Goal: Information Seeking & Learning: Learn about a topic

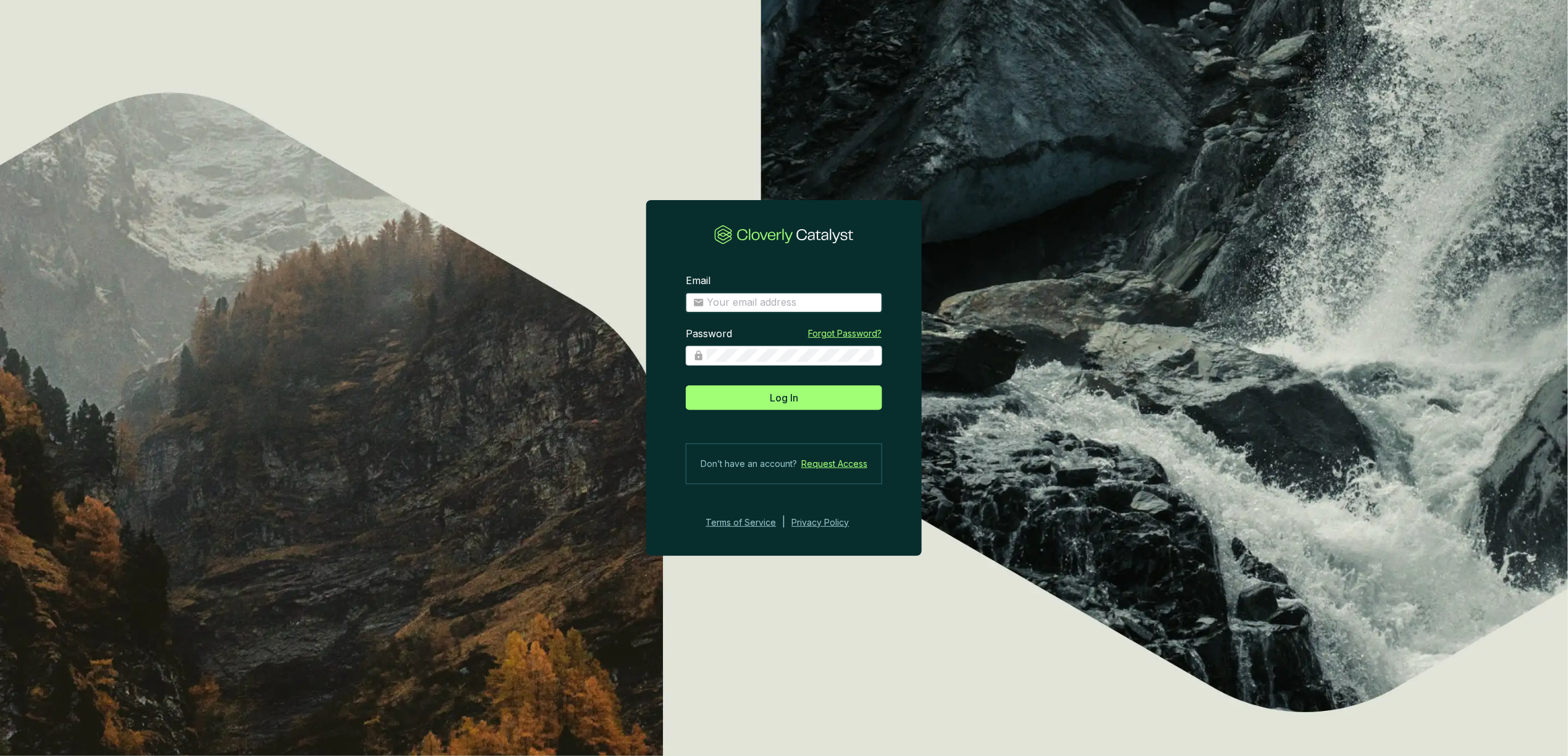
click at [773, 308] on input "Email" at bounding box center [791, 303] width 168 height 13
type input "[PERSON_NAME][EMAIL_ADDRESS][DOMAIN_NAME]"
click at [833, 401] on button "Log In" at bounding box center [783, 398] width 197 height 25
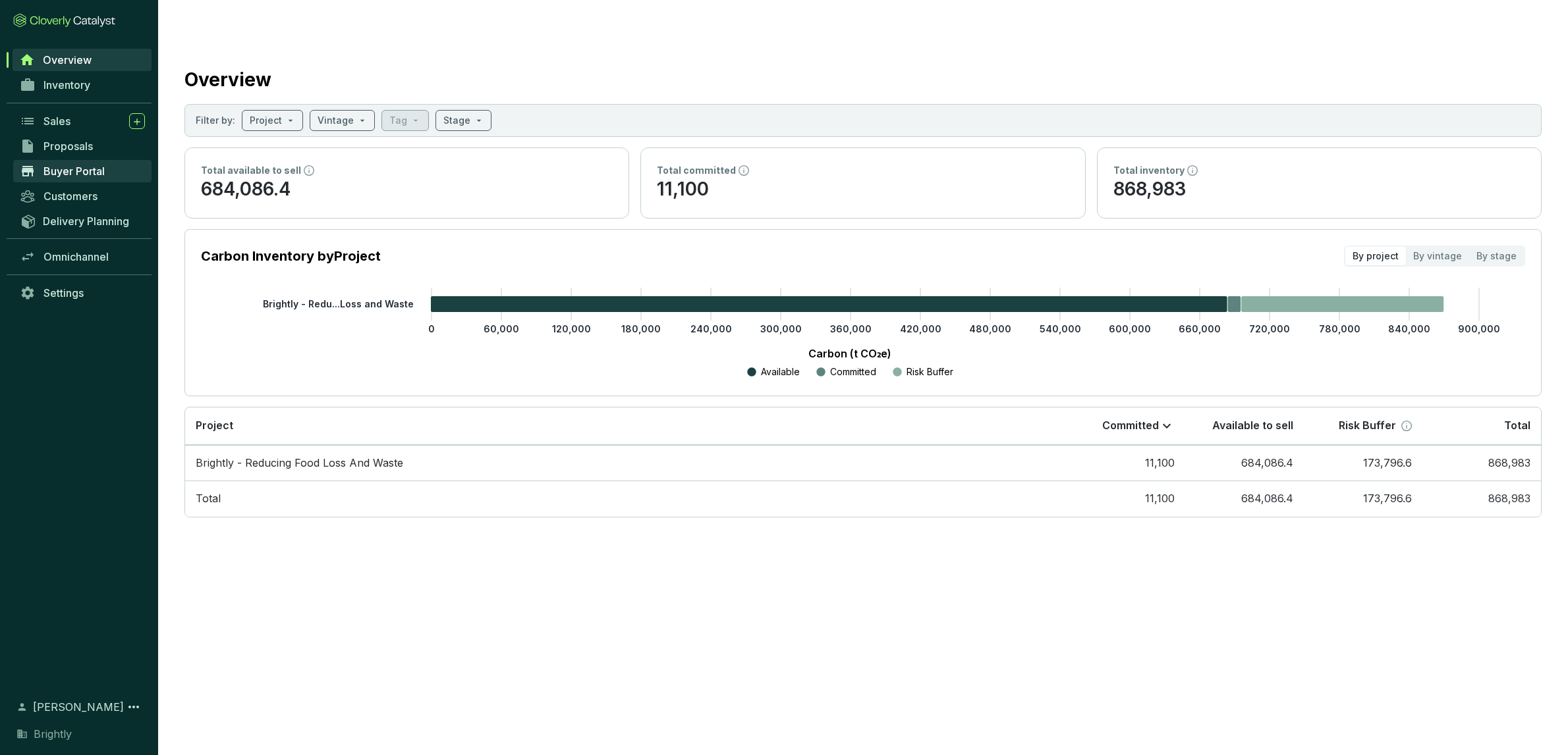
click at [76, 176] on span "Buyer Portal" at bounding box center [74, 171] width 61 height 13
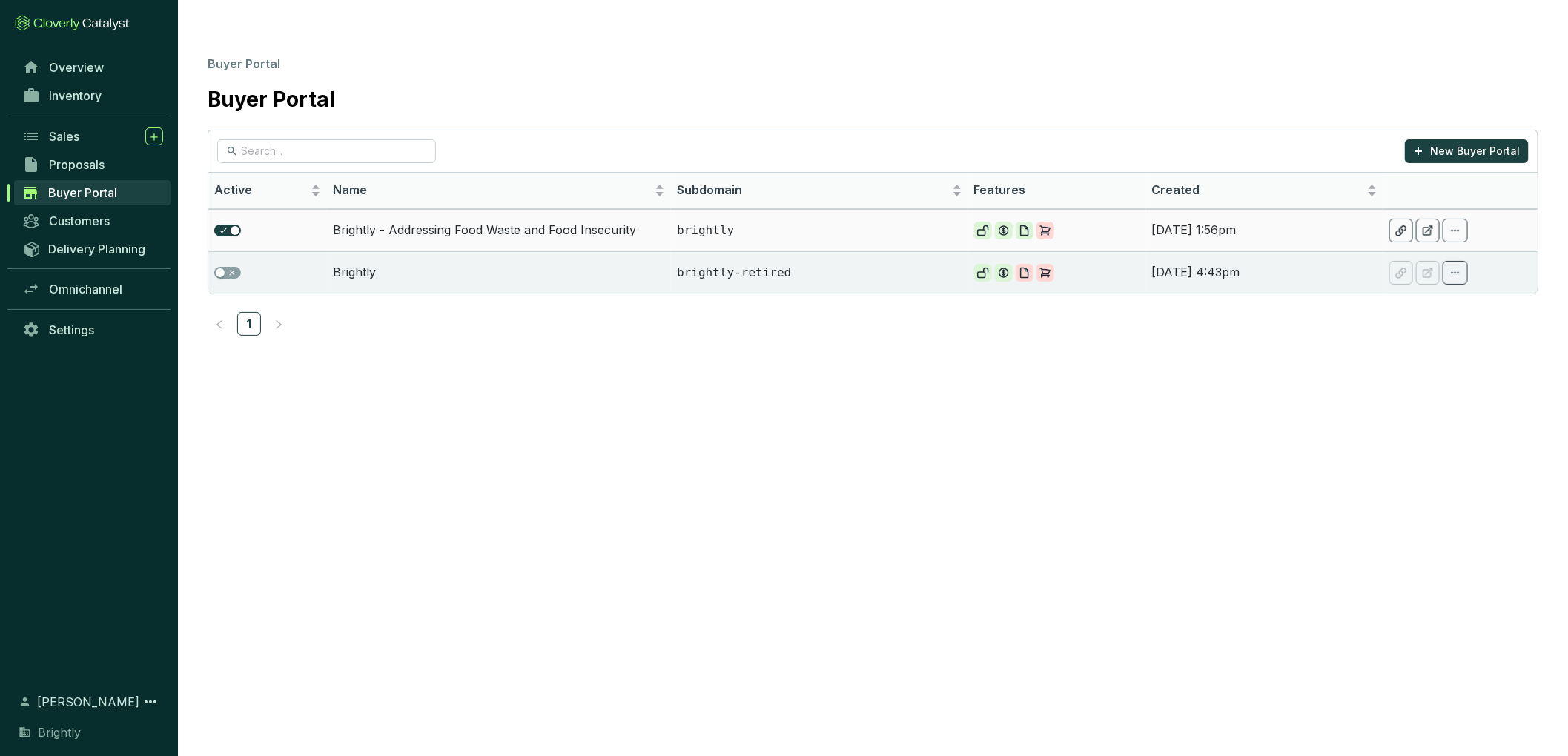
click at [489, 209] on td "Brightly - Addressing Food Waste and Food Insecurity" at bounding box center [498, 231] width 344 height 42
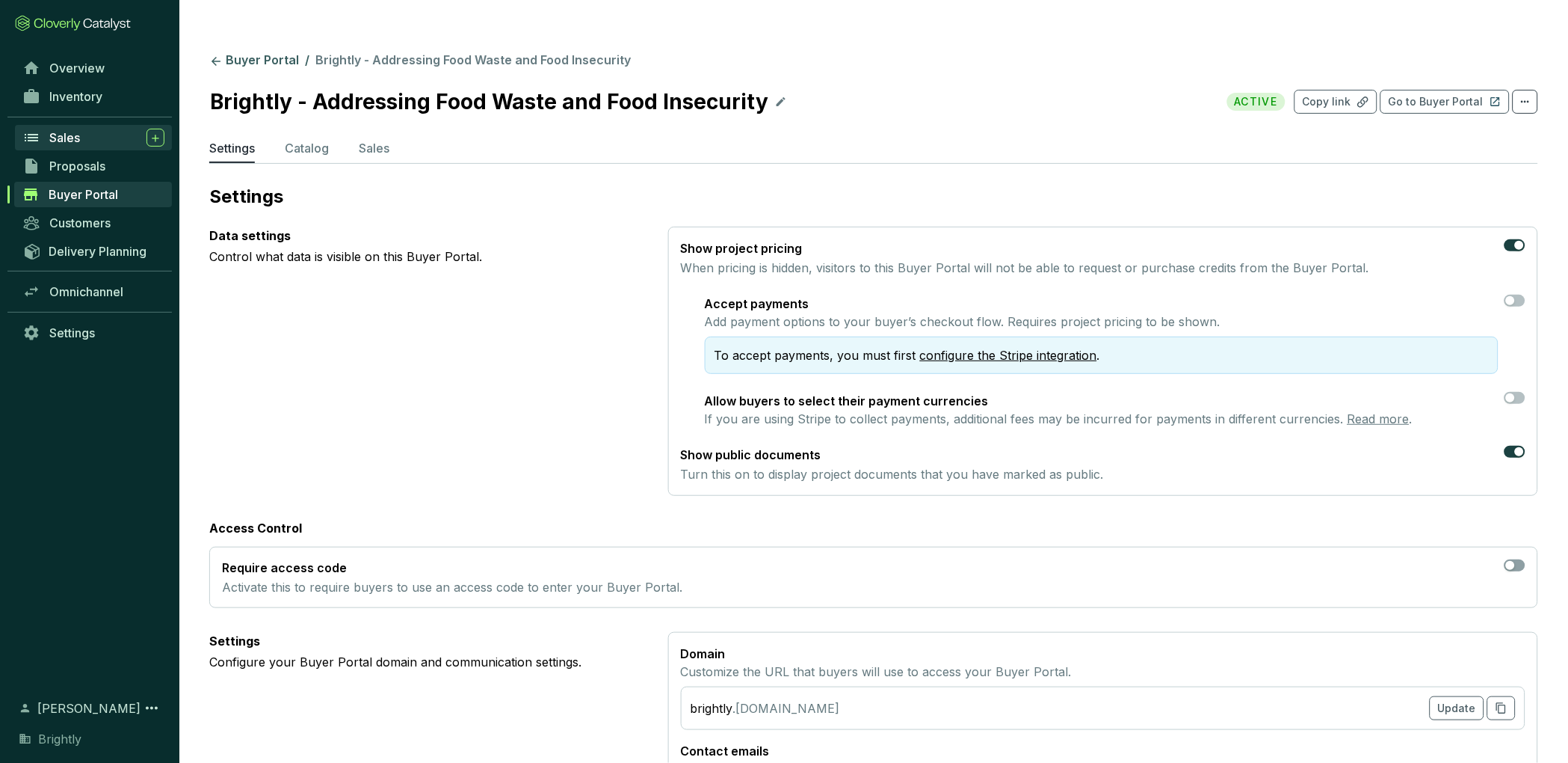
click at [86, 142] on div "Sales" at bounding box center [106, 137] width 115 height 18
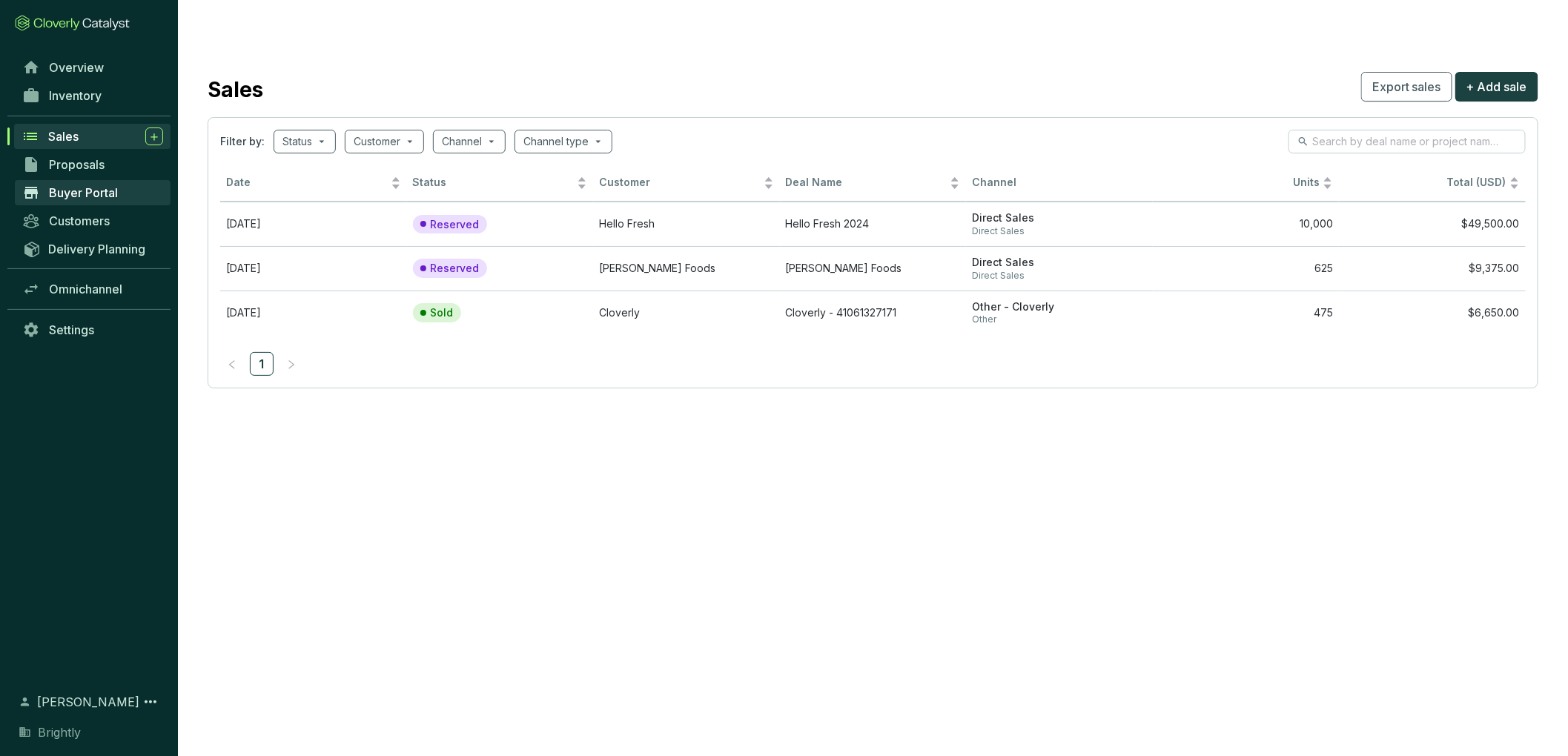
click at [103, 201] on link "Buyer Portal" at bounding box center [93, 193] width 155 height 26
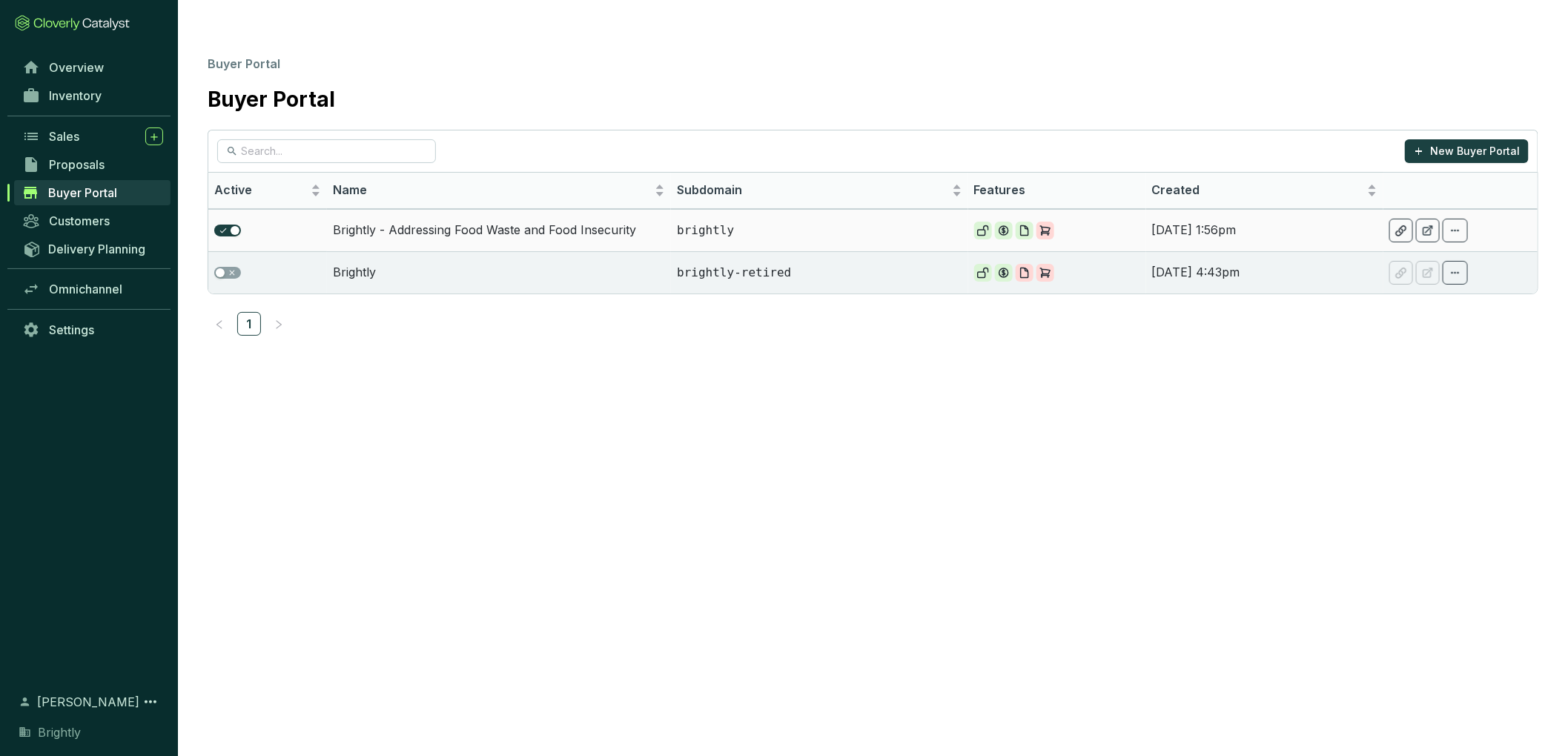
click at [454, 209] on td "Brightly - Addressing Food Waste and Food Insecurity" at bounding box center [498, 231] width 344 height 42
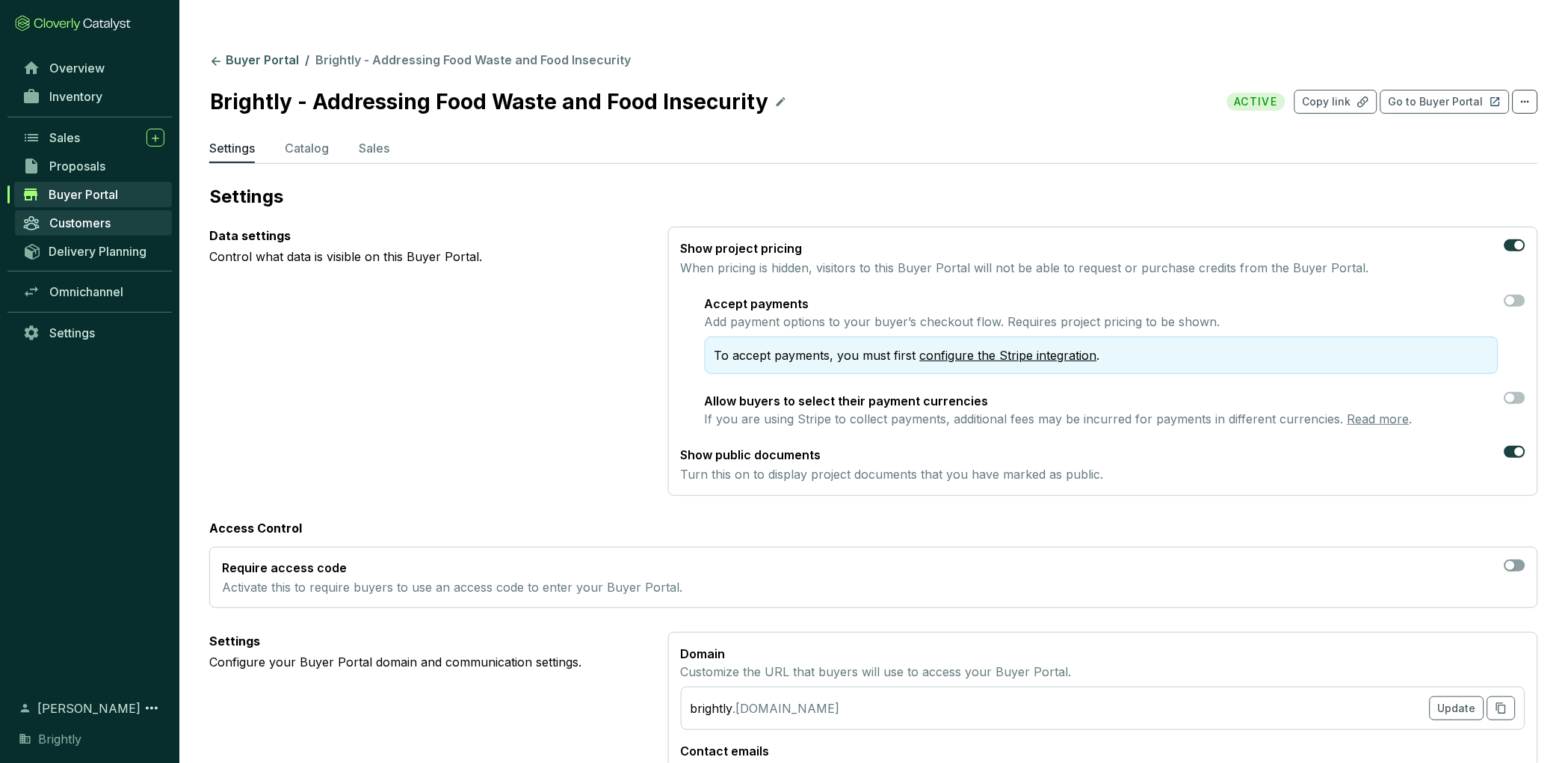
click at [104, 227] on span "Customers" at bounding box center [79, 223] width 61 height 15
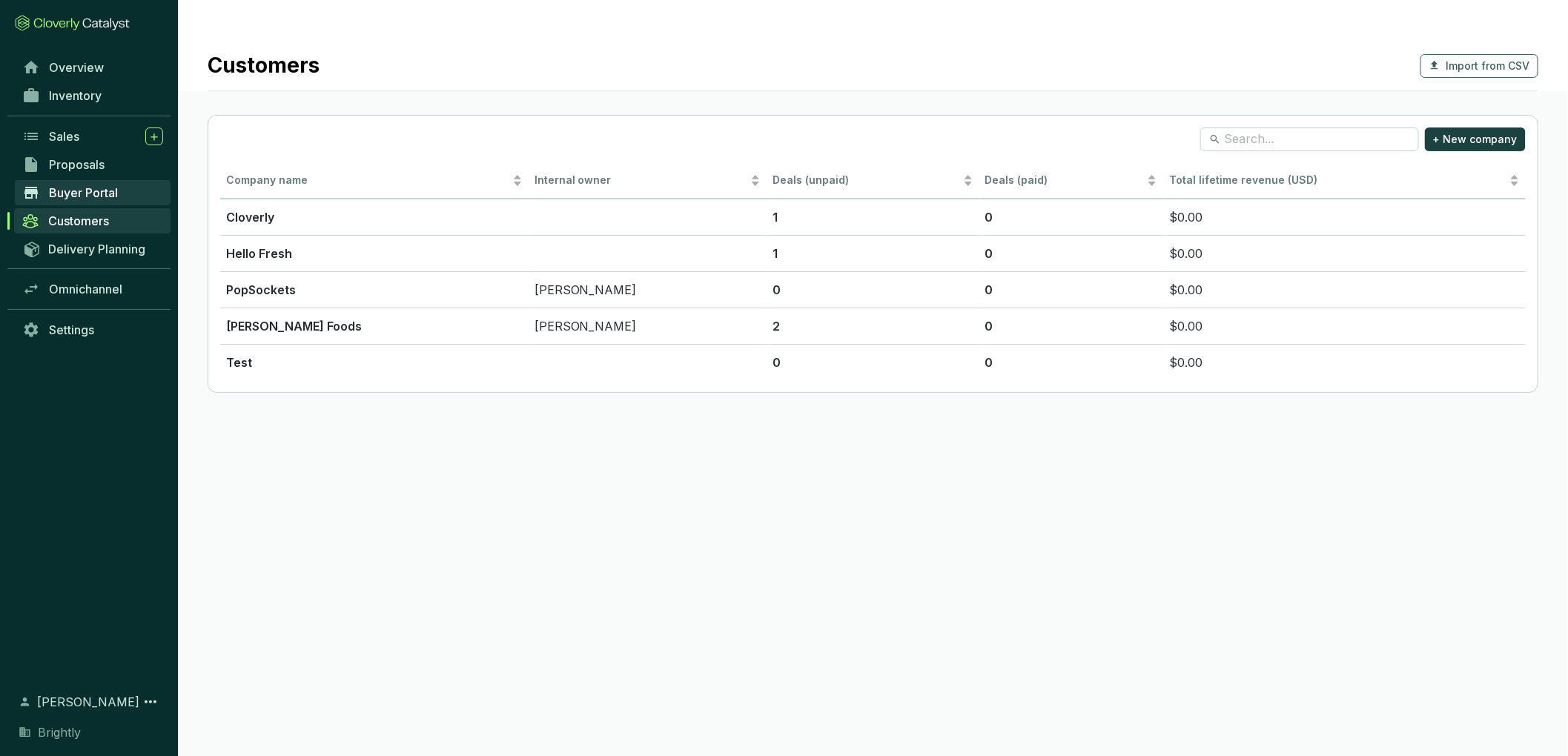
click at [99, 195] on span "Buyer Portal" at bounding box center [83, 193] width 69 height 15
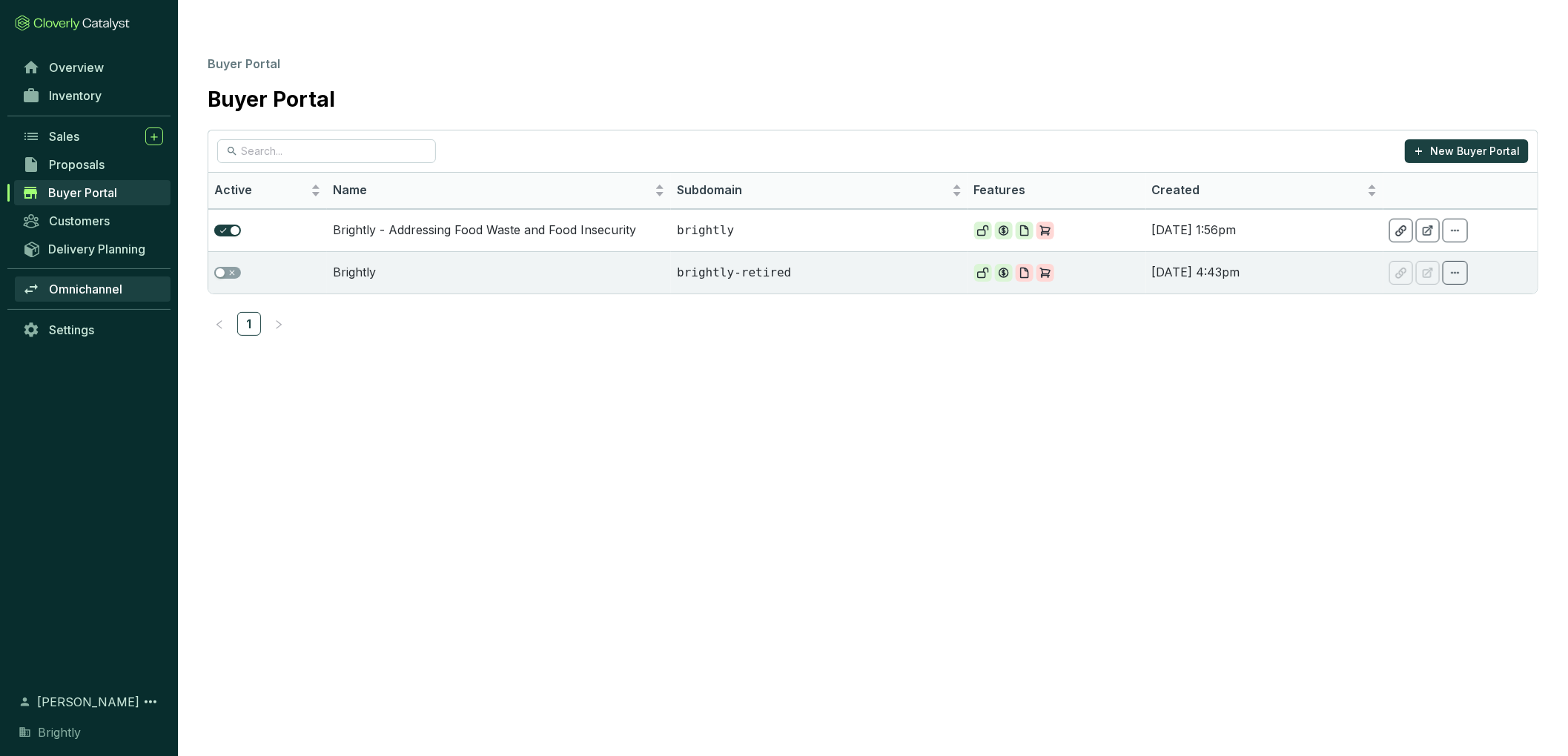
click at [101, 286] on span "Omnichannel" at bounding box center [85, 289] width 73 height 15
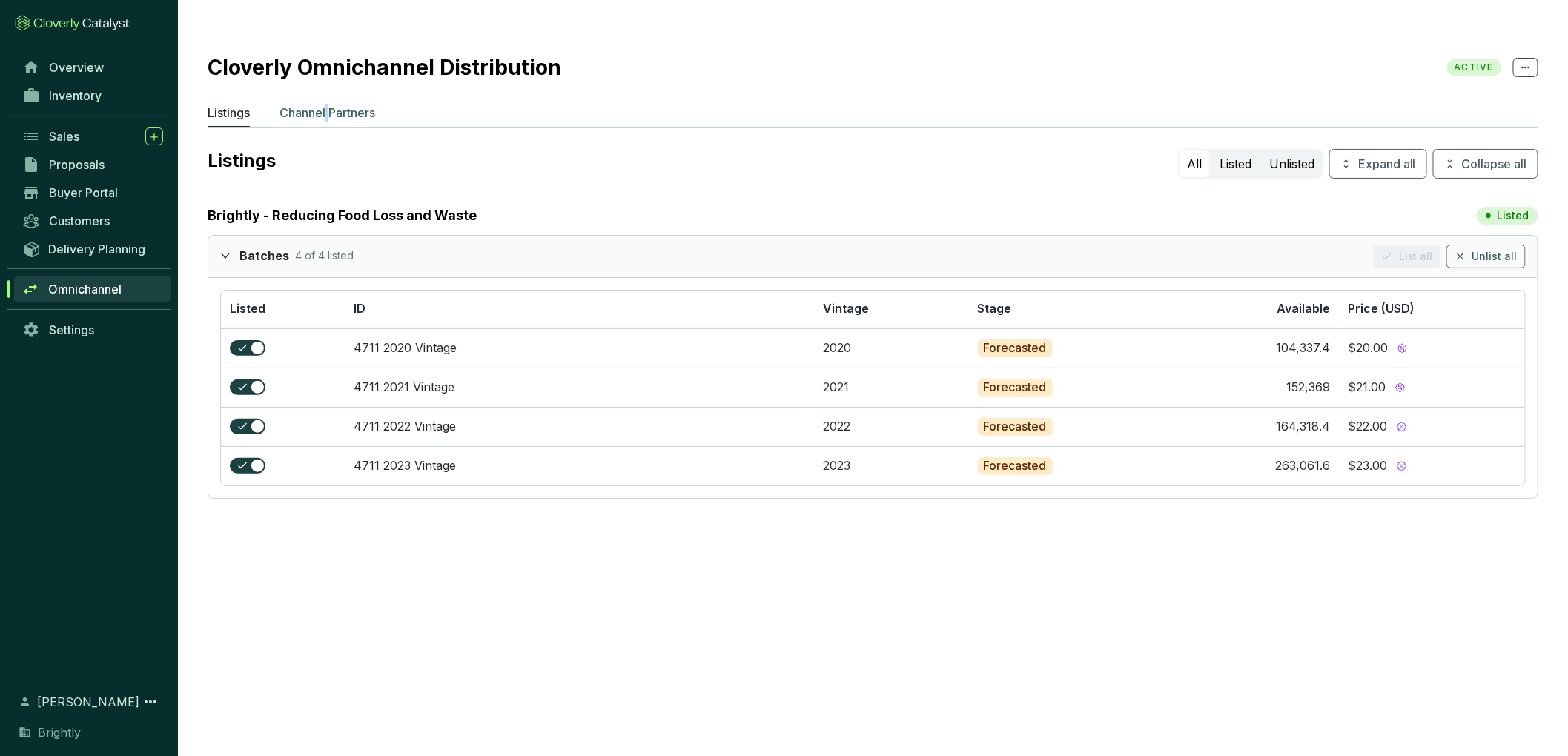
click at [330, 103] on p "Channel Partners" at bounding box center [327, 112] width 95 height 18
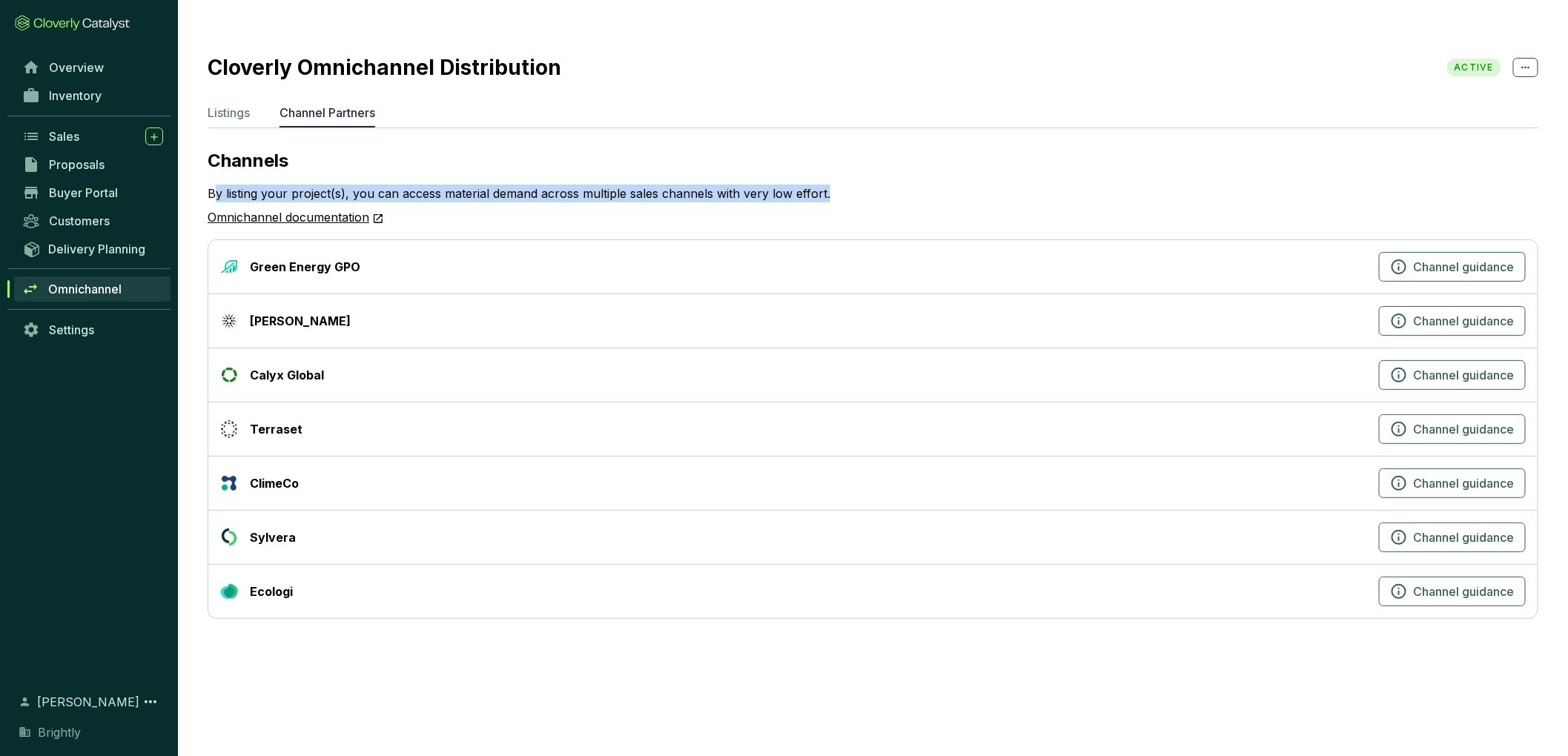
drag, startPoint x: 406, startPoint y: 184, endPoint x: 211, endPoint y: 164, distance: 196.0
click at [211, 185] on div "By listing your project(s), you can access material demand across multiple sale…" at bounding box center [873, 206] width 1330 height 43
click at [211, 185] on p "By listing your project(s), you can access material demand across multiple sale…" at bounding box center [519, 193] width 623 height 18
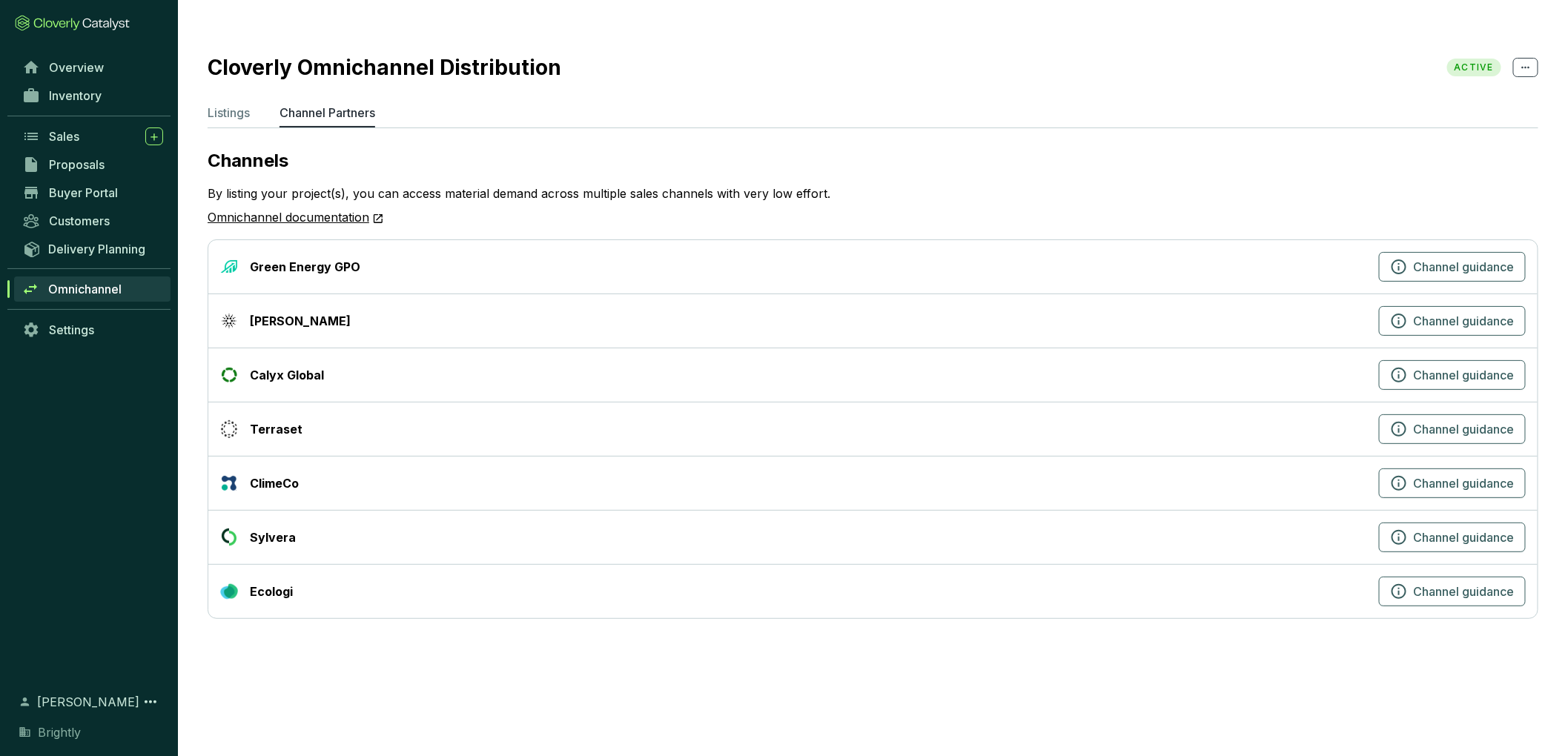
drag, startPoint x: 422, startPoint y: 192, endPoint x: 276, endPoint y: 174, distance: 147.1
click at [276, 185] on div "By listing your project(s), you can access material demand across multiple sale…" at bounding box center [873, 206] width 1330 height 43
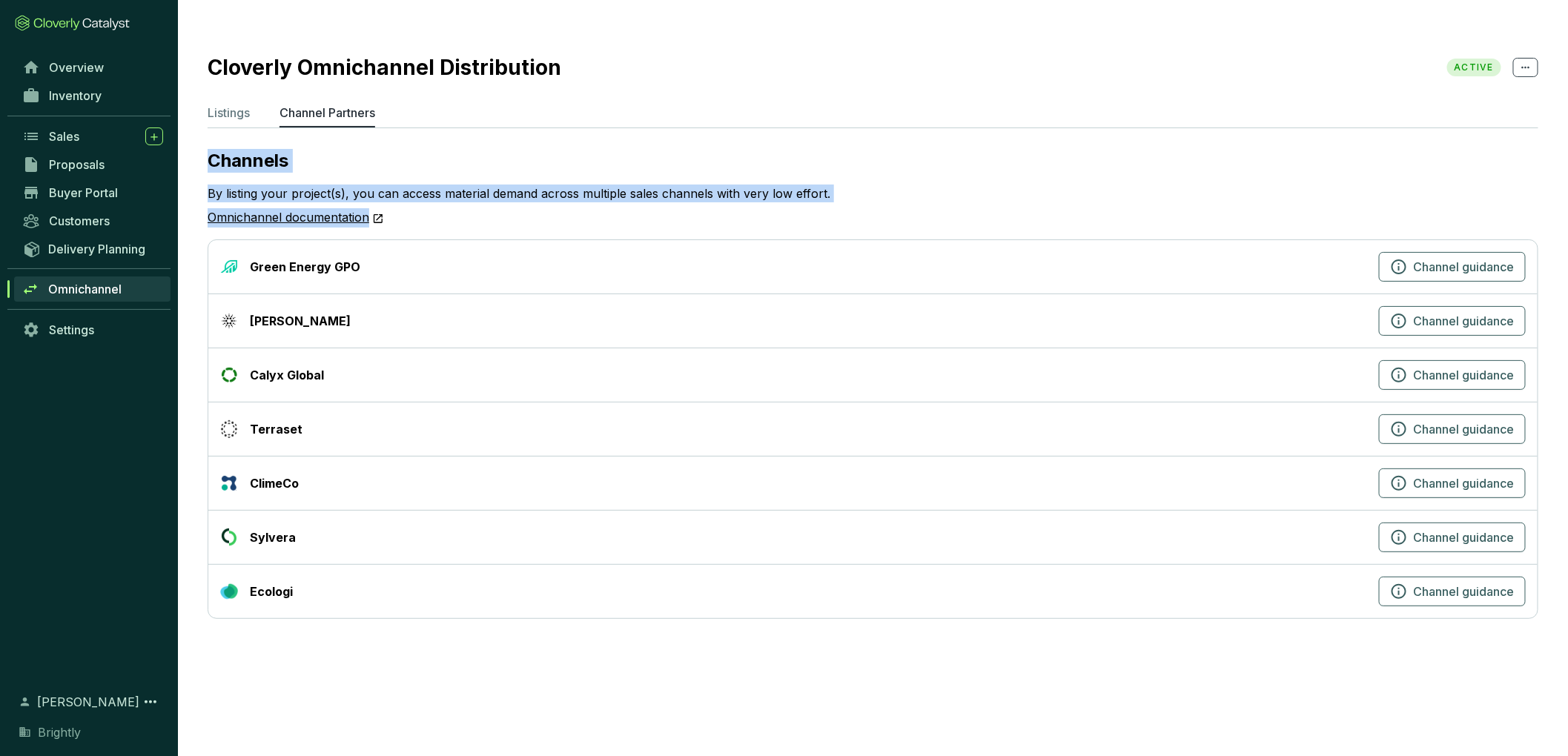
drag, startPoint x: 209, startPoint y: 132, endPoint x: 393, endPoint y: 191, distance: 193.2
click at [393, 191] on div "Channels By listing your project(s), you can access material demand across mult…" at bounding box center [873, 384] width 1330 height 470
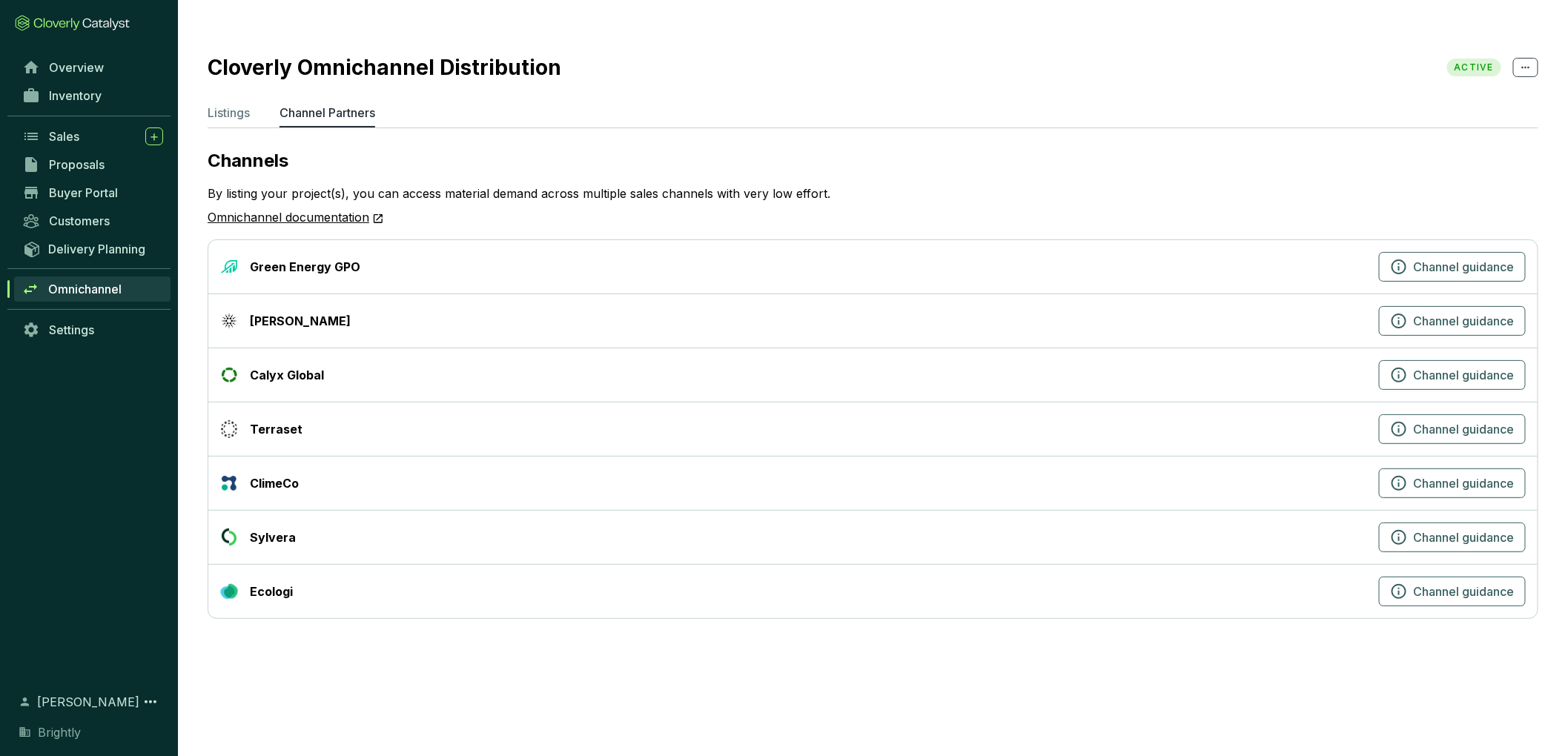
click at [393, 191] on div "By listing your project(s), you can access material demand across multiple sale…" at bounding box center [873, 206] width 1330 height 43
click at [1421, 583] on span "Channel guidance" at bounding box center [1464, 592] width 101 height 18
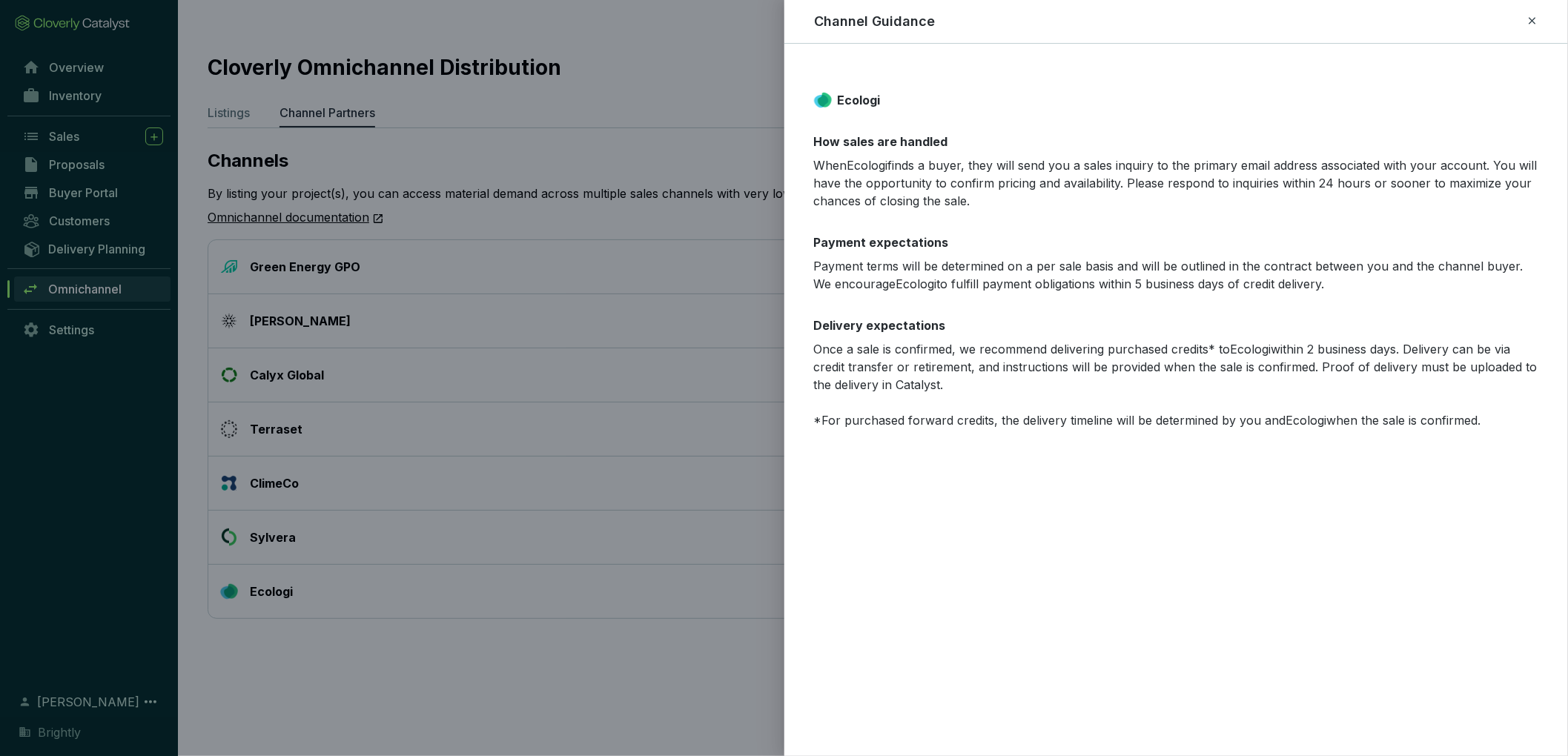
click at [1527, 26] on icon at bounding box center [1532, 20] width 11 height 18
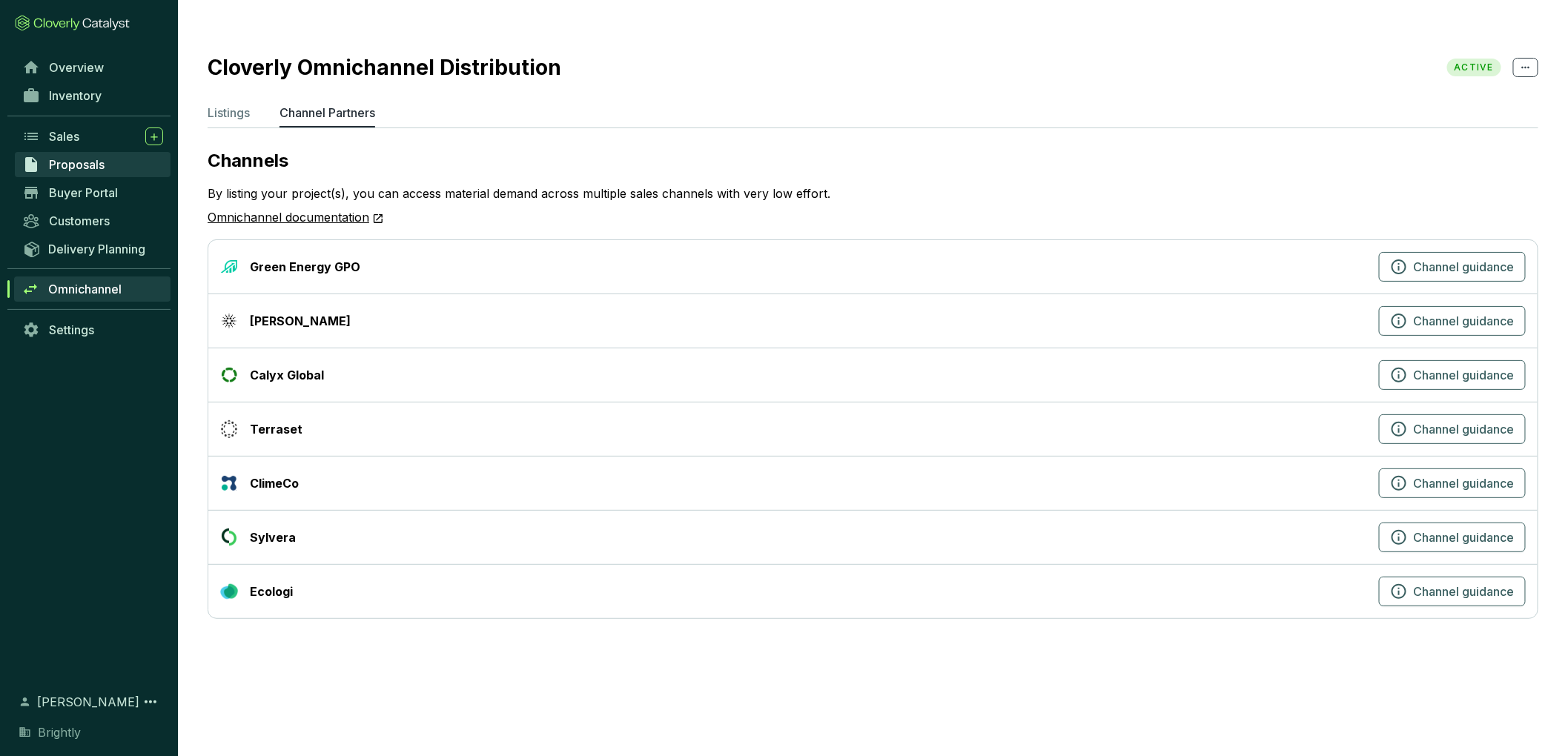
click at [117, 155] on link "Proposals" at bounding box center [93, 164] width 155 height 26
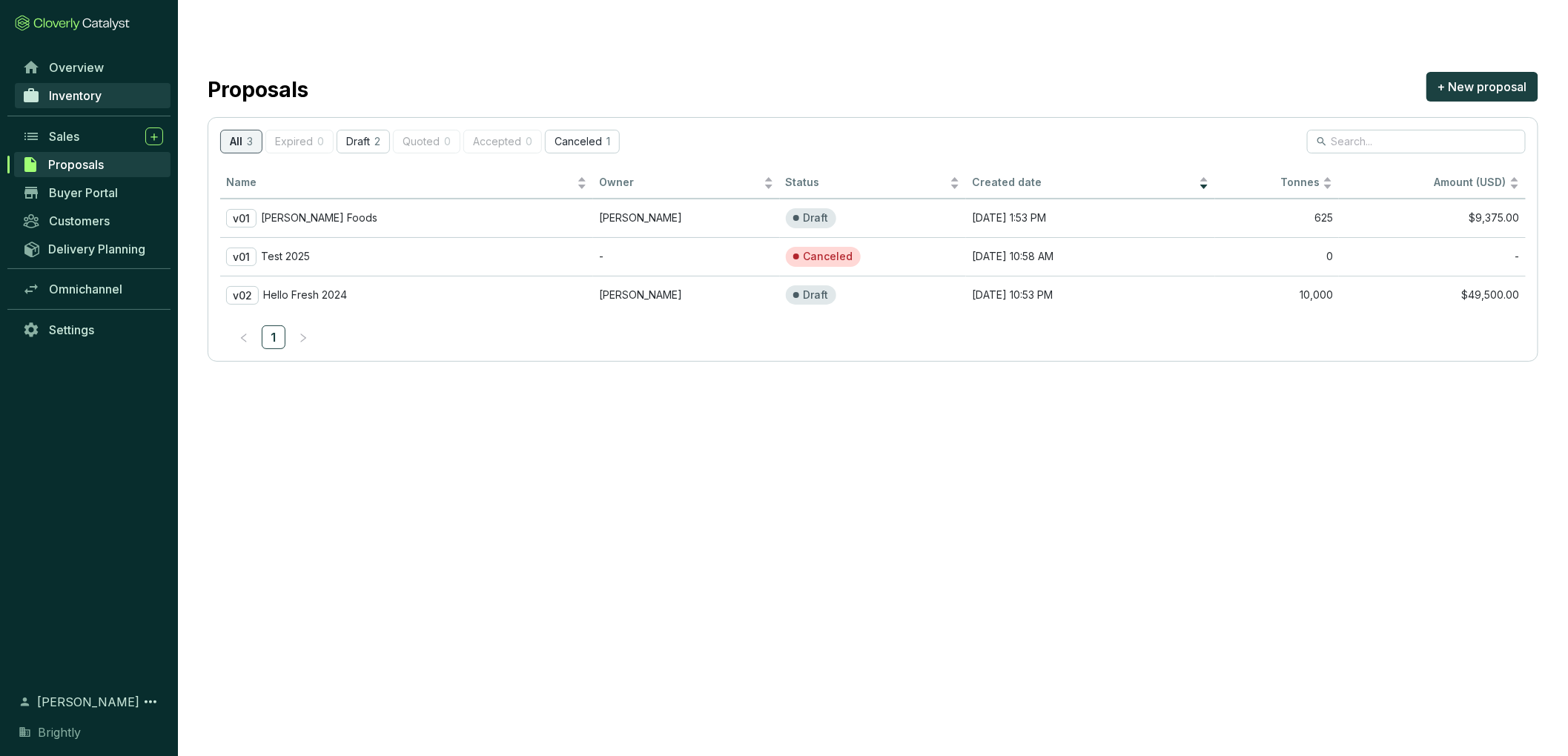
click at [109, 95] on link "Inventory" at bounding box center [93, 95] width 155 height 26
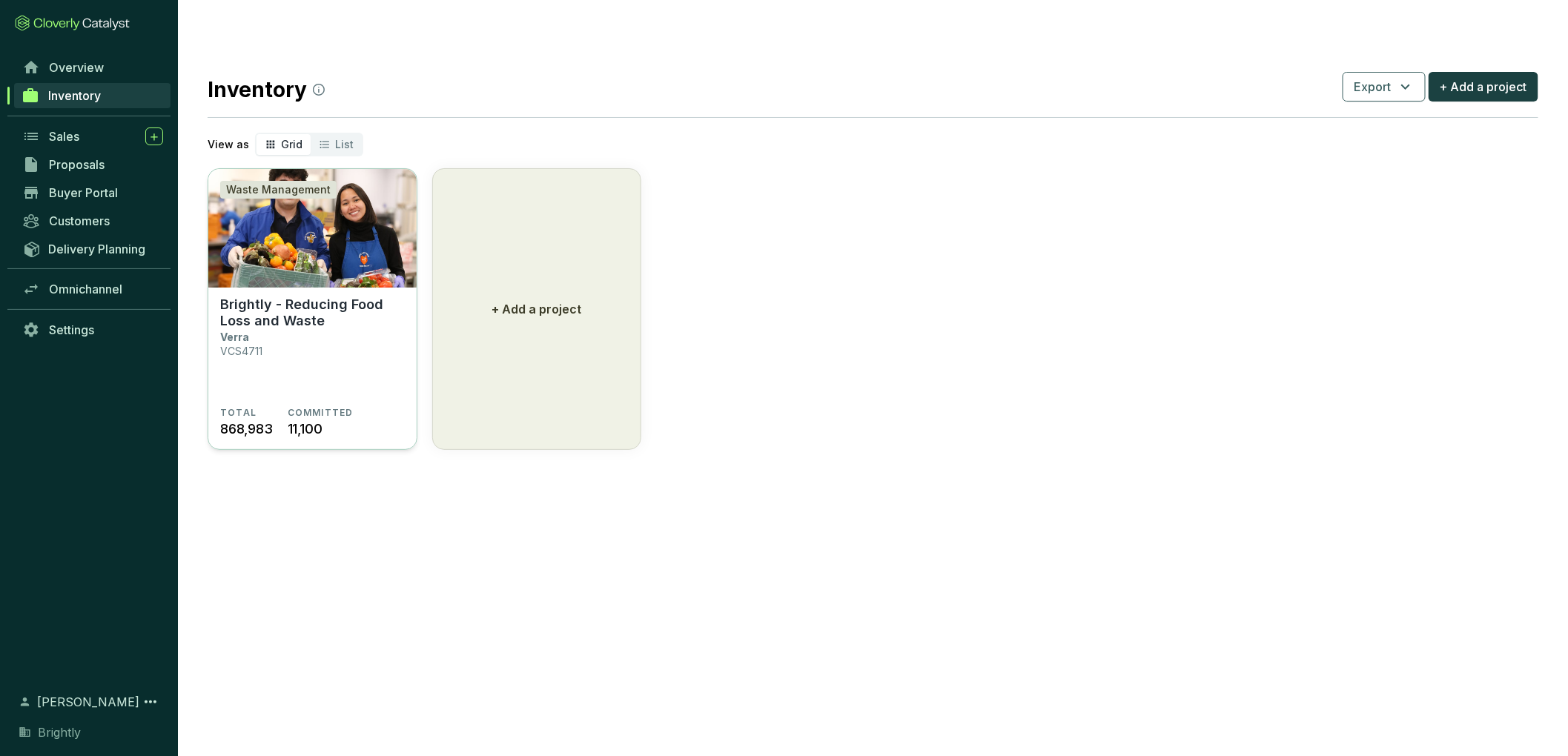
click at [368, 328] on section "Brightly - Reducing Food Loss and Waste Verra VCS4711" at bounding box center [312, 352] width 185 height 110
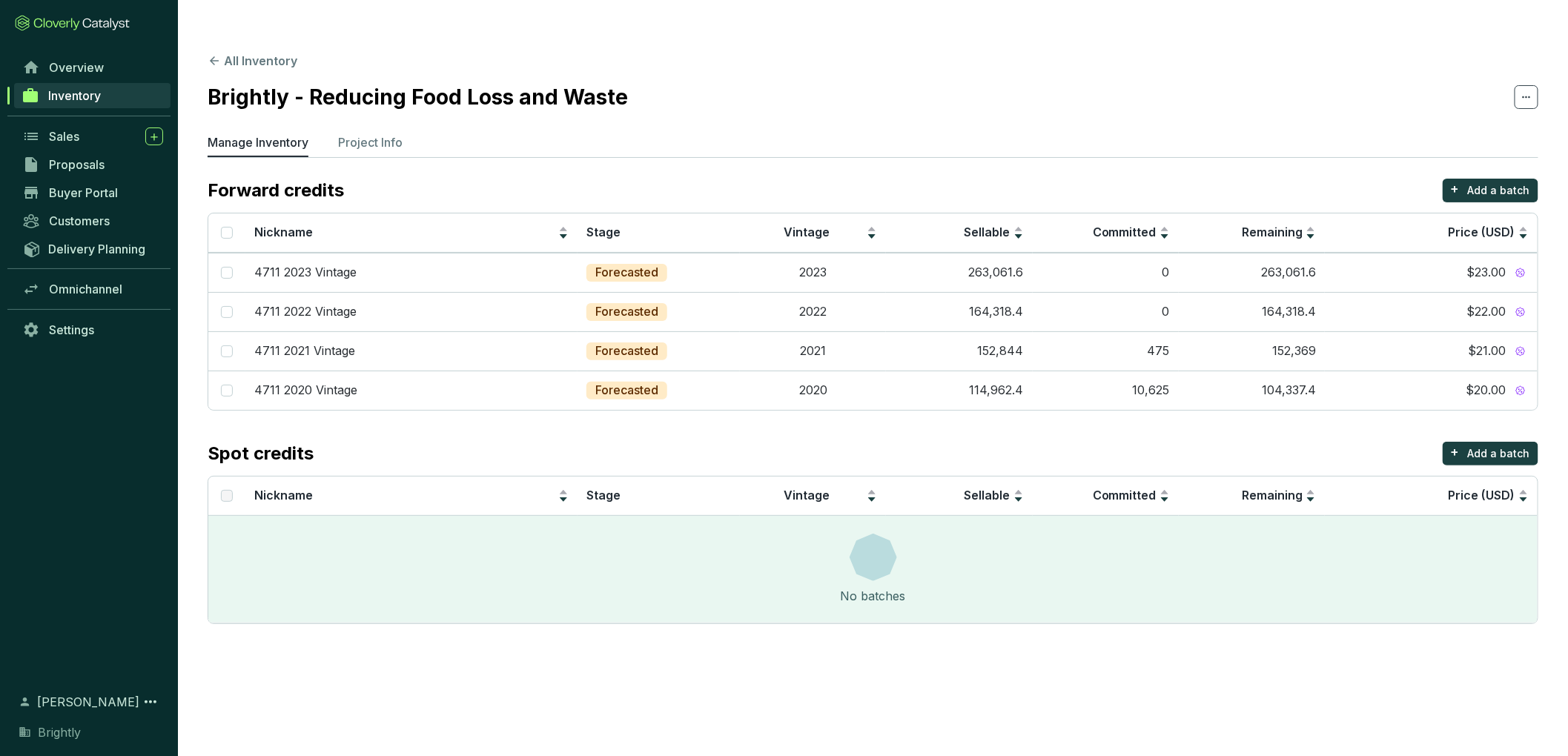
click at [383, 100] on section "All Inventory Brightly - Reducing Food Loss and Waste Manage Inventory Project …" at bounding box center [872, 342] width 1390 height 624
click at [385, 133] on p "Project Info" at bounding box center [370, 142] width 64 height 18
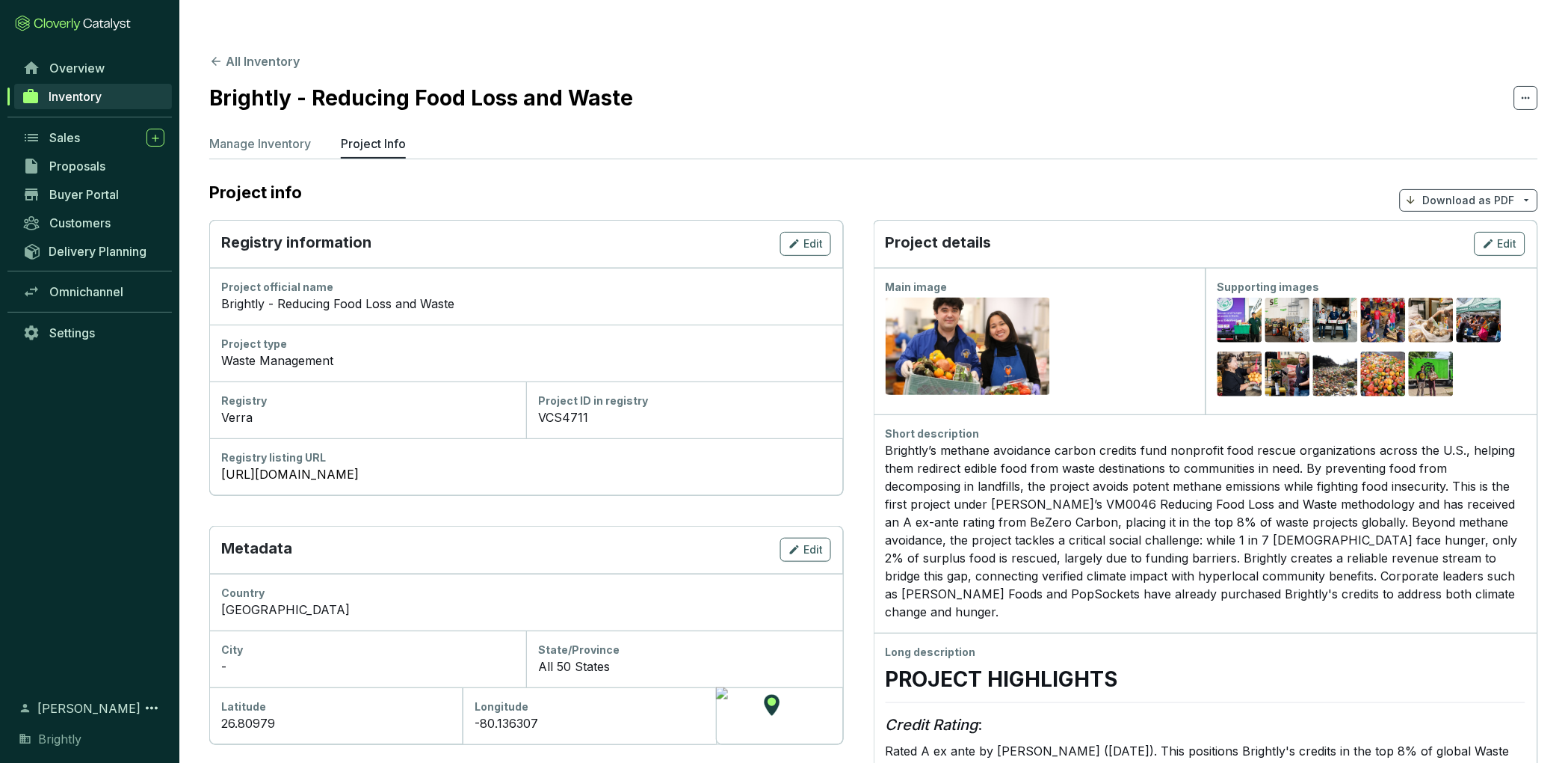
click at [640, 180] on section "Project info Download as PDF" at bounding box center [874, 200] width 1329 height 39
drag, startPoint x: 1029, startPoint y: 215, endPoint x: 888, endPoint y: 217, distance: 141.0
click at [887, 220] on div "Project details Edit" at bounding box center [1205, 244] width 664 height 48
click at [77, 198] on span "Buyer Portal" at bounding box center [84, 194] width 69 height 15
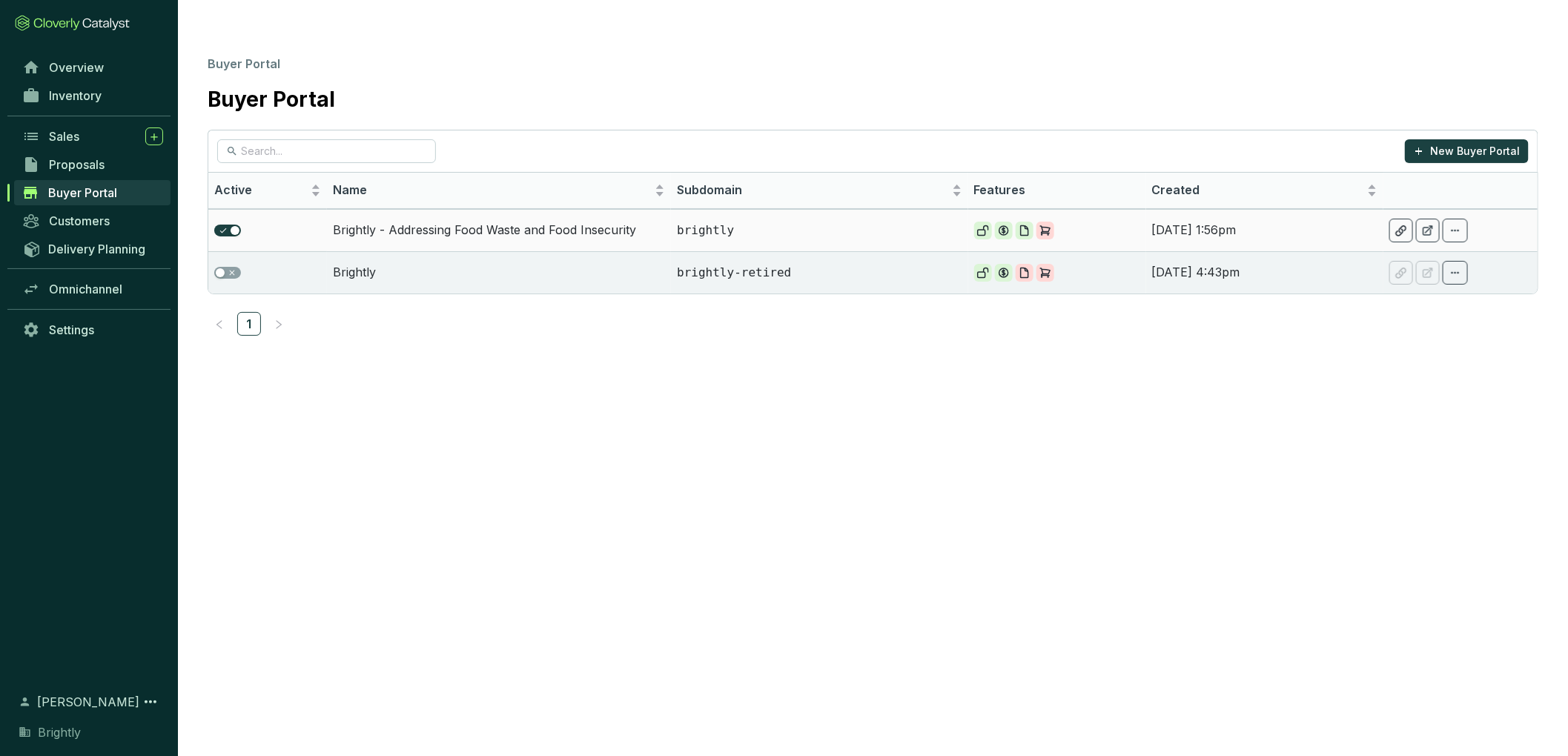
click at [880, 223] on p "brightly" at bounding box center [819, 231] width 284 height 16
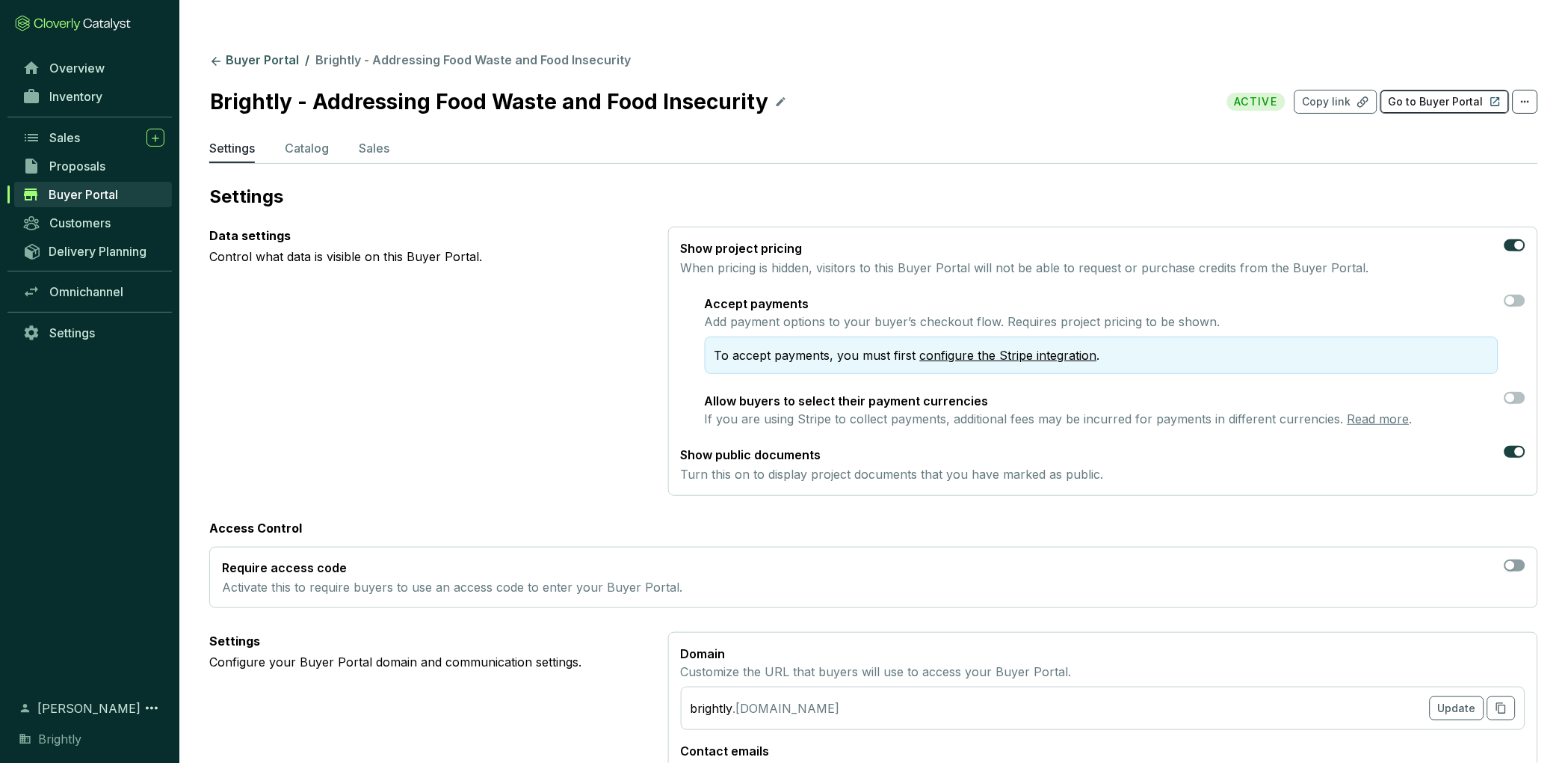
click at [1434, 94] on p "Go to Buyer Portal" at bounding box center [1436, 102] width 95 height 15
click at [1339, 94] on p "Copy link" at bounding box center [1327, 102] width 49 height 15
click at [1349, 94] on p "Copy link" at bounding box center [1327, 102] width 49 height 15
click at [96, 91] on span "Inventory" at bounding box center [76, 96] width 53 height 15
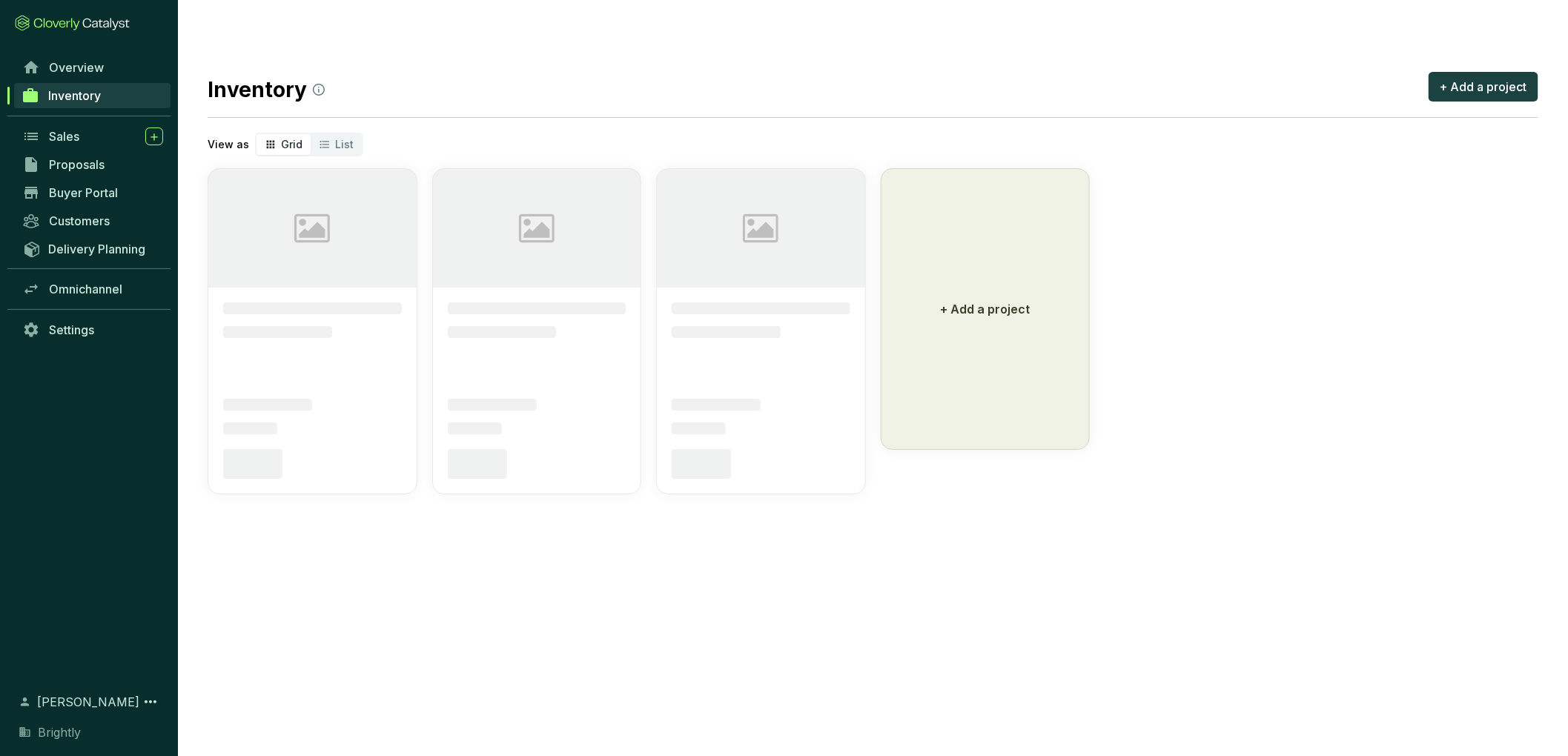
click at [352, 302] on ul at bounding box center [313, 320] width 178 height 35
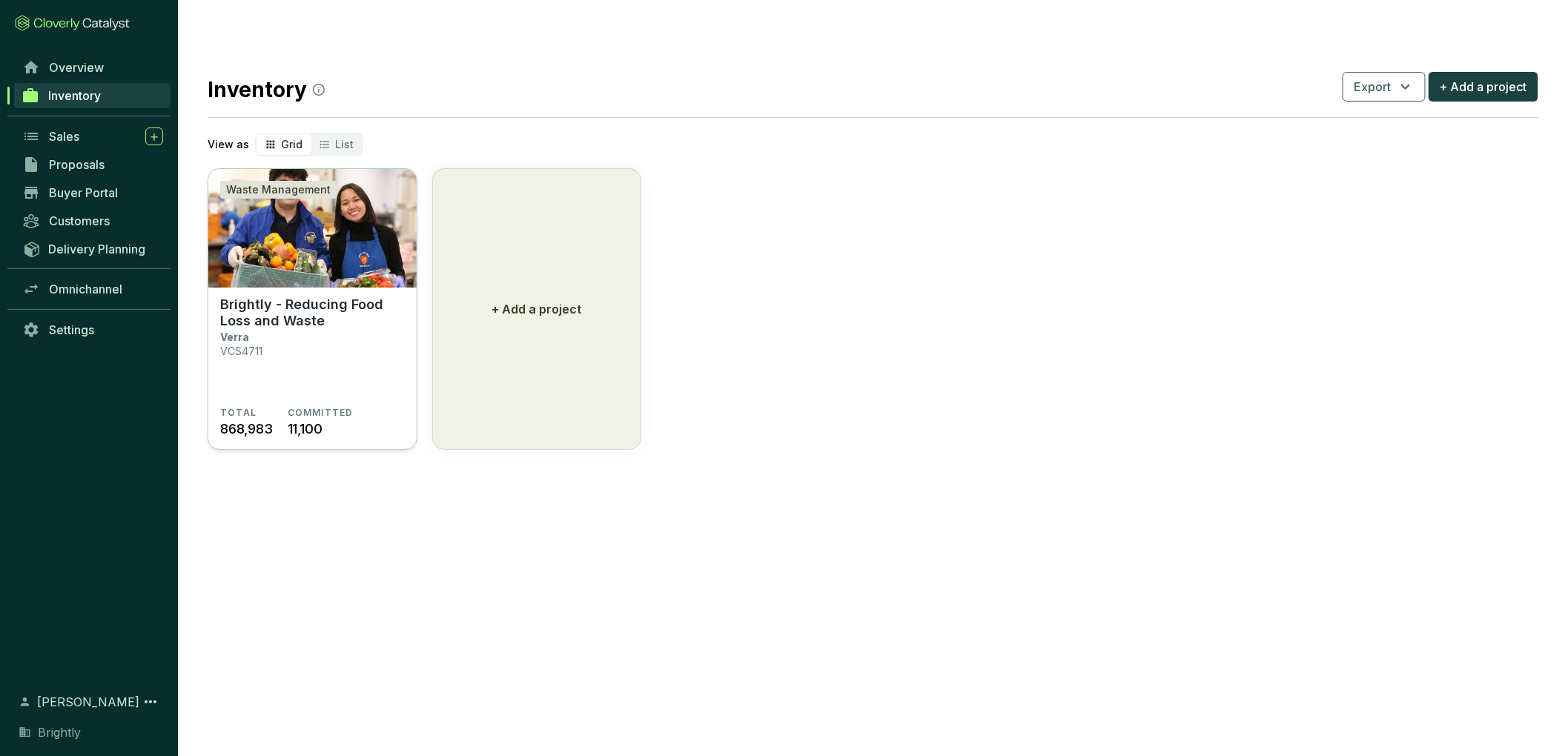
click at [345, 297] on p "Brightly - Reducing Food Loss and Waste" at bounding box center [312, 313] width 185 height 33
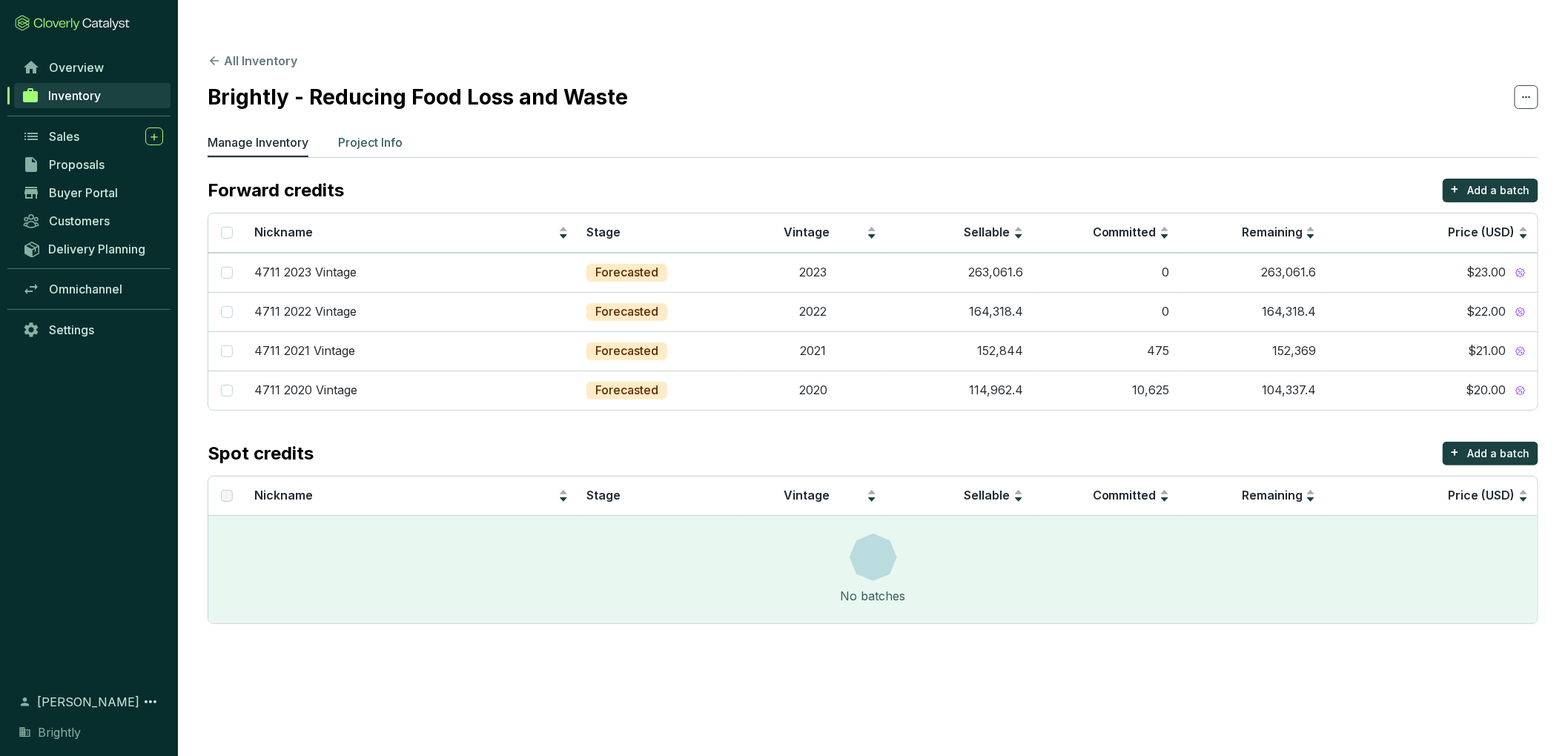
click at [375, 133] on p "Project Info" at bounding box center [370, 142] width 64 height 18
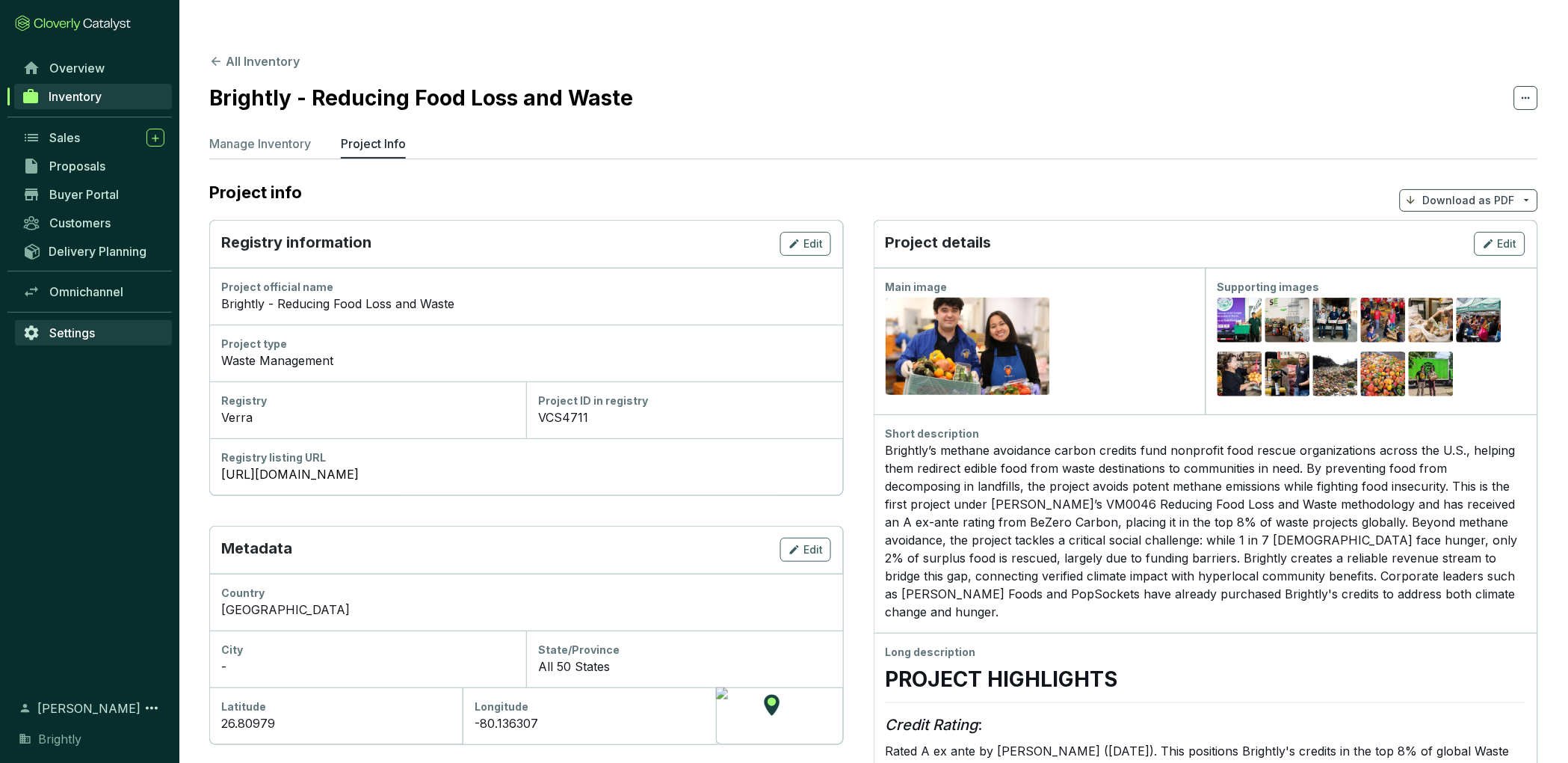
click at [75, 344] on link "Settings" at bounding box center [94, 332] width 157 height 26
